Goal: Information Seeking & Learning: Learn about a topic

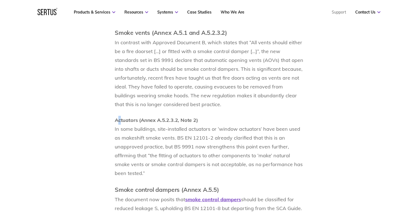
drag, startPoint x: 118, startPoint y: 119, endPoint x: 125, endPoint y: 119, distance: 6.6
click at [125, 119] on span "Actuators (Annex A.5.2.3.2, Note 2)" at bounding box center [156, 120] width 83 height 6
click at [126, 131] on span "In some buildings, site-installed actuators or ‘window actuators’ have been use…" at bounding box center [209, 151] width 188 height 51
click at [220, 143] on p "In some buildings, site-installed actuators or ‘window actuators’ have been use…" at bounding box center [209, 151] width 188 height 53
drag, startPoint x: 114, startPoint y: 148, endPoint x: 138, endPoint y: 148, distance: 24.0
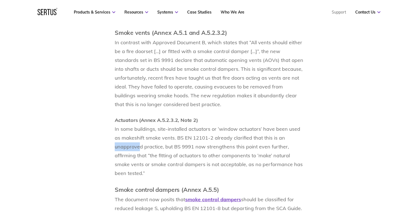
click at [151, 148] on span "In some buildings, site-installed actuators or ‘window actuators’ have been use…" at bounding box center [209, 151] width 188 height 51
